Goal: Transaction & Acquisition: Purchase product/service

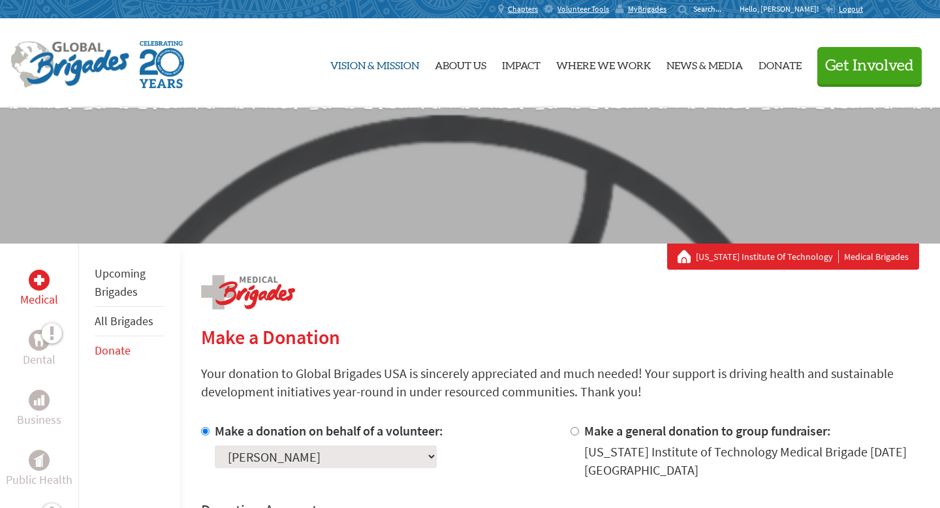
click at [373, 62] on link "Vision & Mission" at bounding box center [374, 63] width 89 height 68
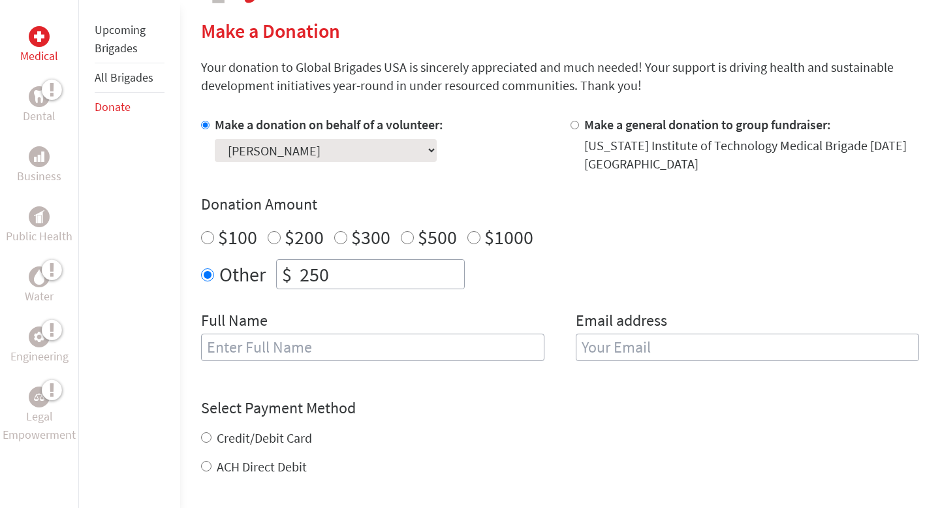
scroll to position [326, 0]
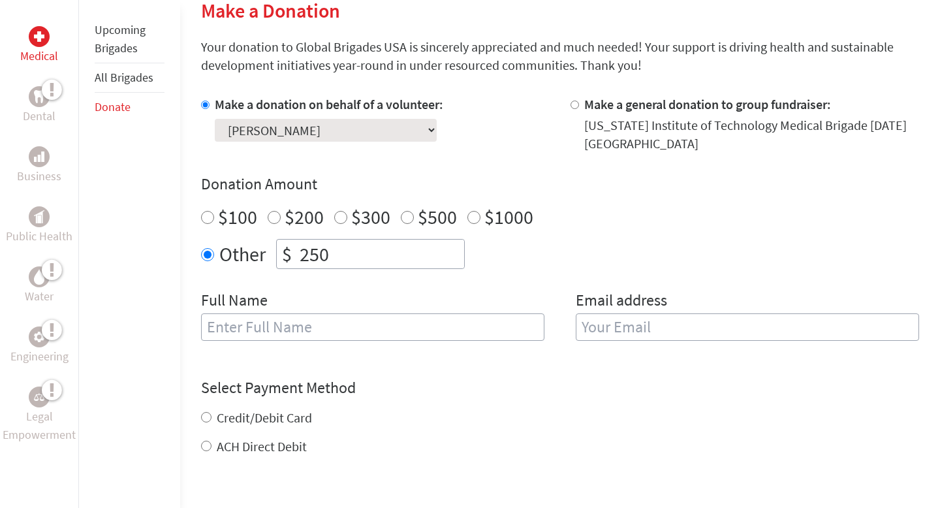
click at [334, 326] on input "text" at bounding box center [372, 326] width 343 height 27
type input "[PERSON_NAME]"
click at [642, 319] on input "email" at bounding box center [747, 326] width 343 height 27
type input "[EMAIL_ADDRESS][DOMAIN_NAME]"
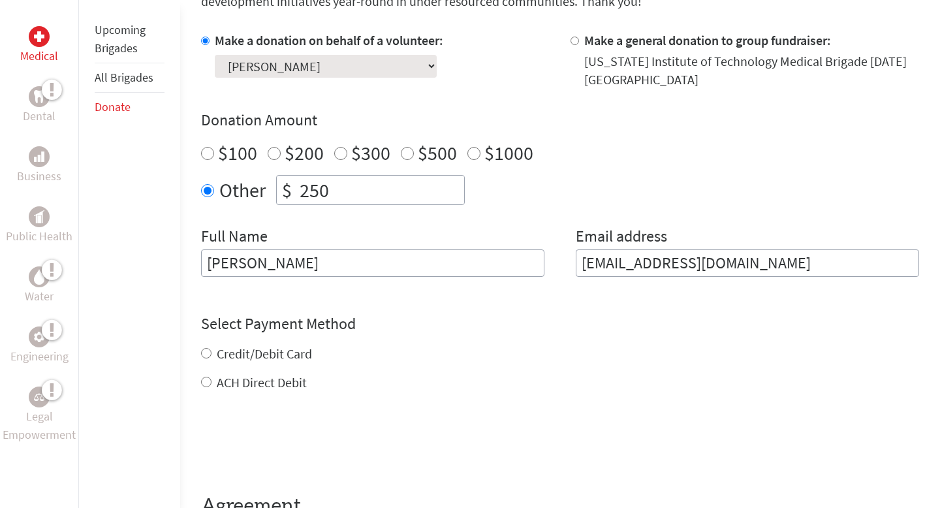
scroll to position [403, 0]
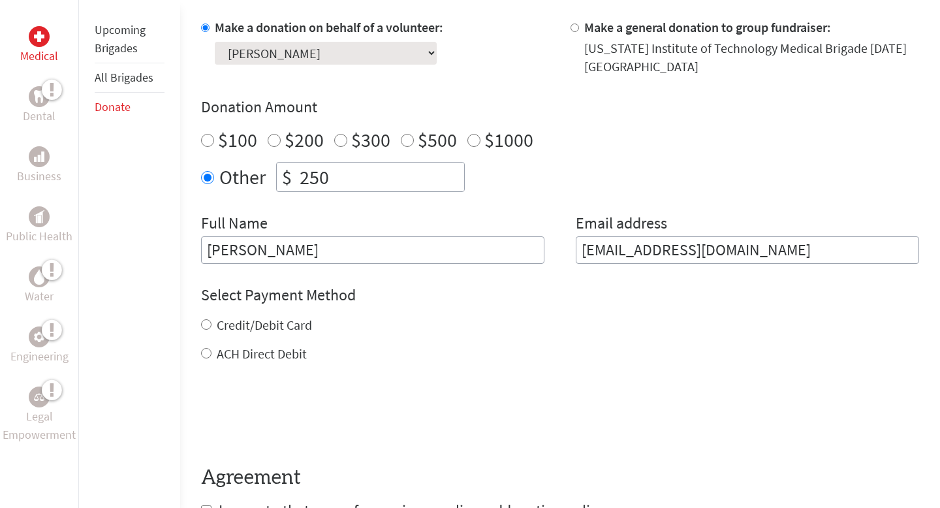
click at [210, 343] on div "Credit/Debit Card ACH Direct Debit" at bounding box center [560, 339] width 718 height 47
click at [206, 329] on input "Credit/Debit Card" at bounding box center [206, 324] width 10 height 10
radio input "true"
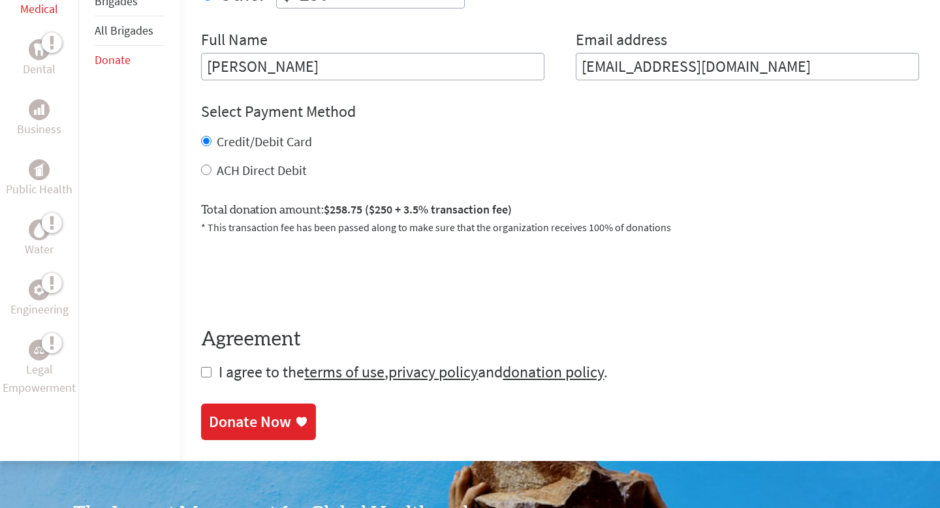
scroll to position [612, 0]
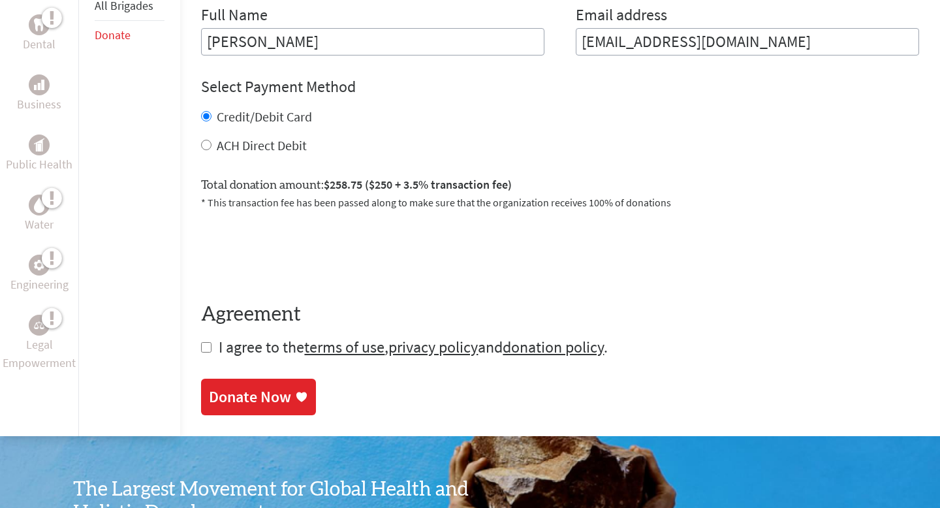
click at [205, 356] on form "Make a donation on behalf of a volunteer: Select a volunteer... [PERSON_NAME] […" at bounding box center [560, 84] width 718 height 548
click at [203, 349] on input "checkbox" at bounding box center [206, 347] width 10 height 10
checkbox input "true"
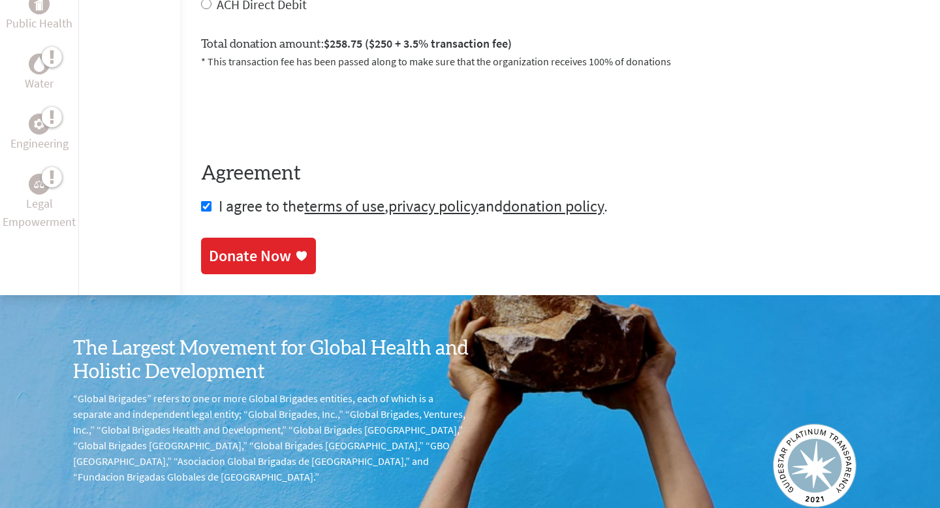
scroll to position [834, 0]
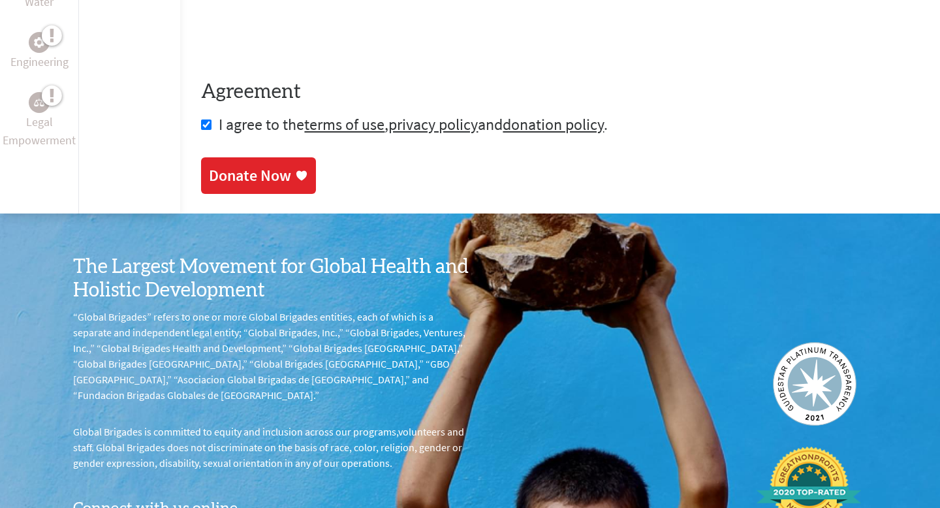
click at [284, 180] on div "Donate Now" at bounding box center [250, 175] width 82 height 21
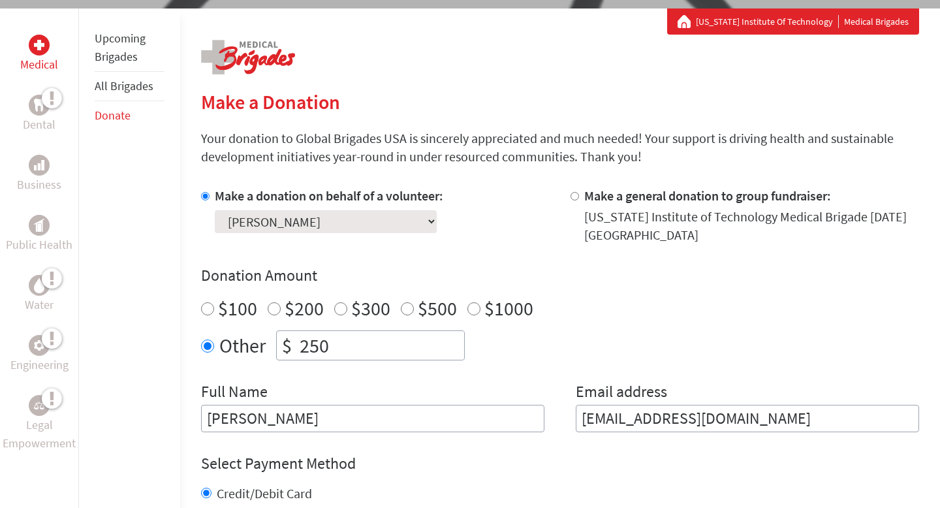
scroll to position [236, 0]
